Goal: Entertainment & Leisure: Consume media (video, audio)

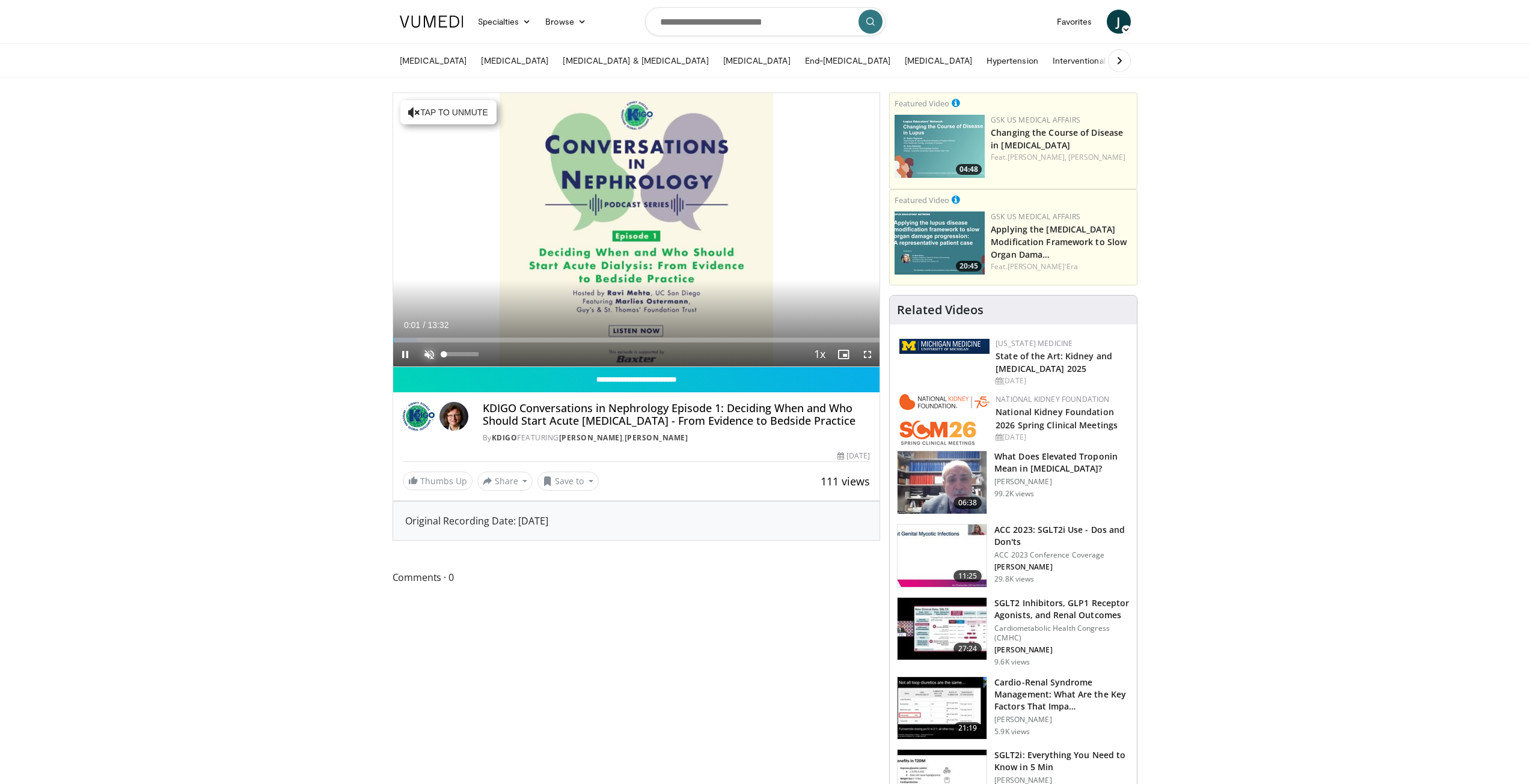
click at [429, 349] on span "Video Player" at bounding box center [428, 354] width 24 height 24
click at [867, 351] on span "Video Player" at bounding box center [867, 354] width 24 height 24
